Goal: Information Seeking & Learning: Learn about a topic

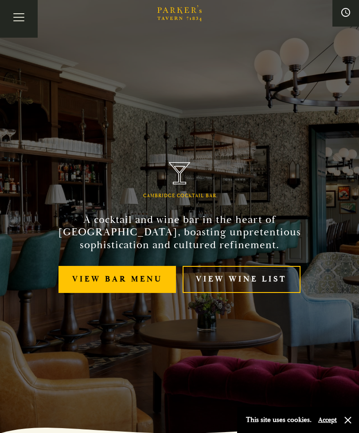
click at [129, 293] on link "View bar menu" at bounding box center [118, 279] width 118 height 27
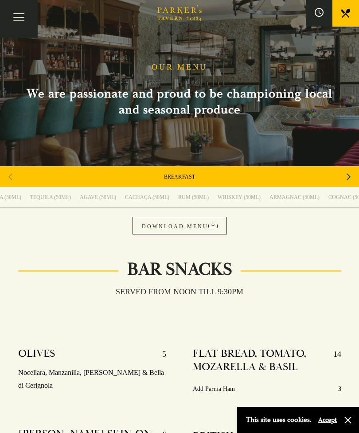
click at [185, 70] on h1 "OUR MENU" at bounding box center [180, 68] width 56 height 10
click at [21, 20] on button "Toggle navigation" at bounding box center [19, 19] width 38 height 38
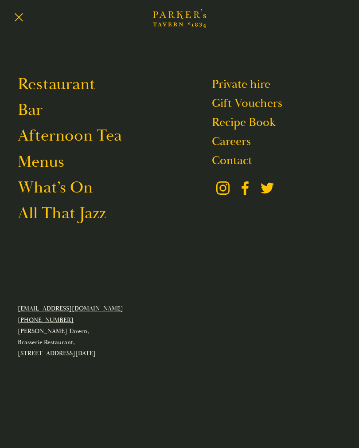
click at [55, 166] on link "Menus" at bounding box center [41, 161] width 47 height 21
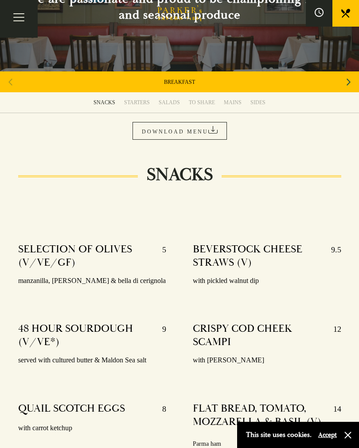
scroll to position [100, 0]
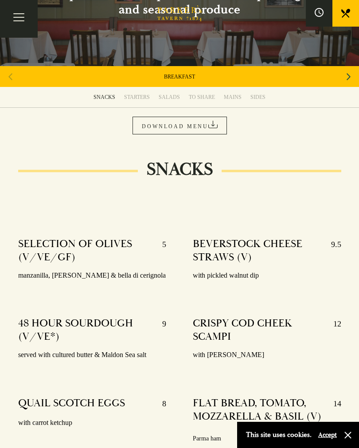
click at [231, 95] on div "MAINS" at bounding box center [233, 97] width 18 height 7
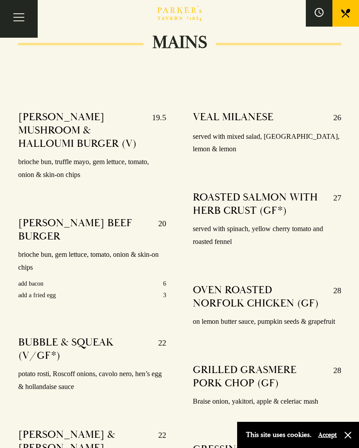
scroll to position [1525, 0]
